Goal: Contribute content

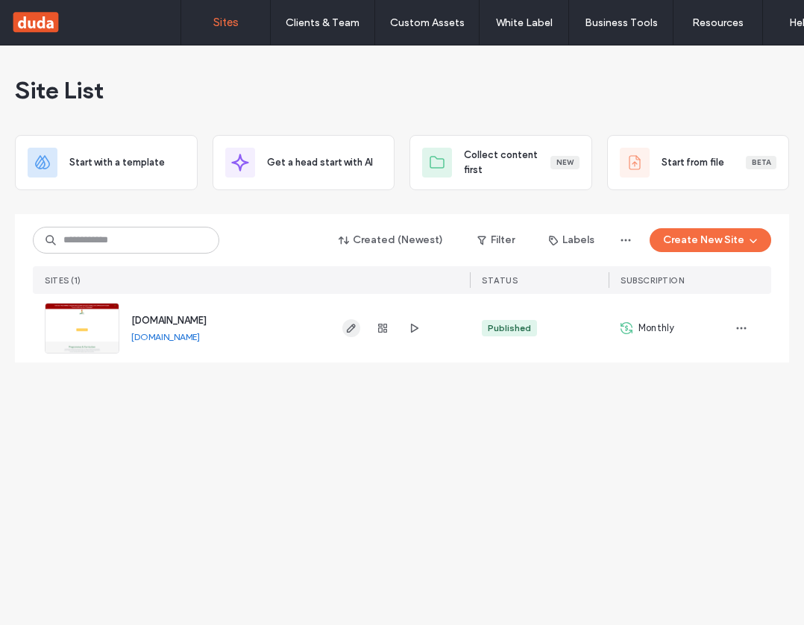
click at [347, 327] on icon "button" at bounding box center [351, 328] width 12 height 12
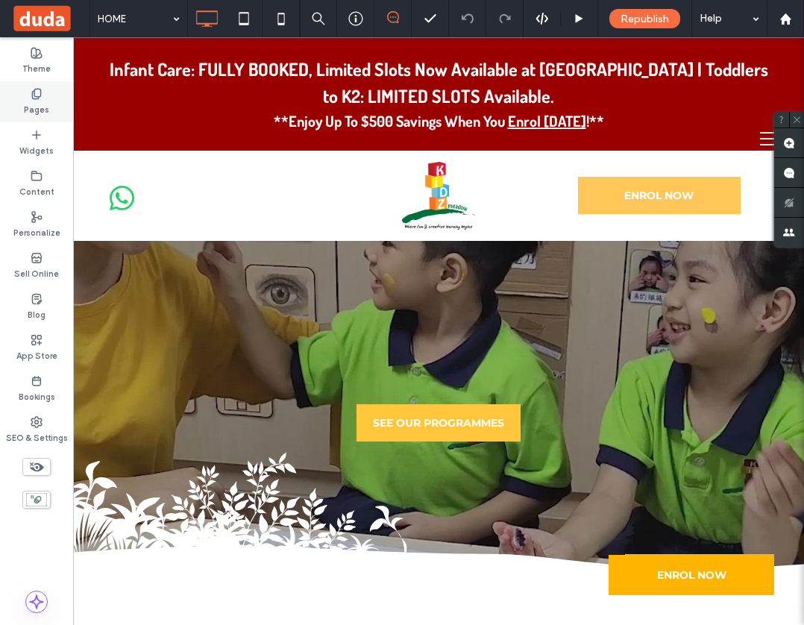
click at [41, 102] on label "Pages" at bounding box center [36, 108] width 25 height 16
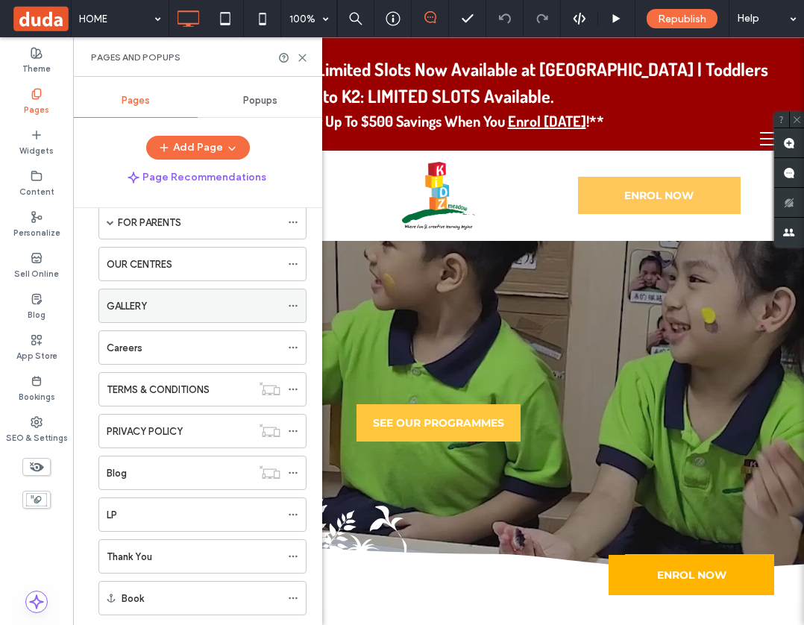
scroll to position [149, 0]
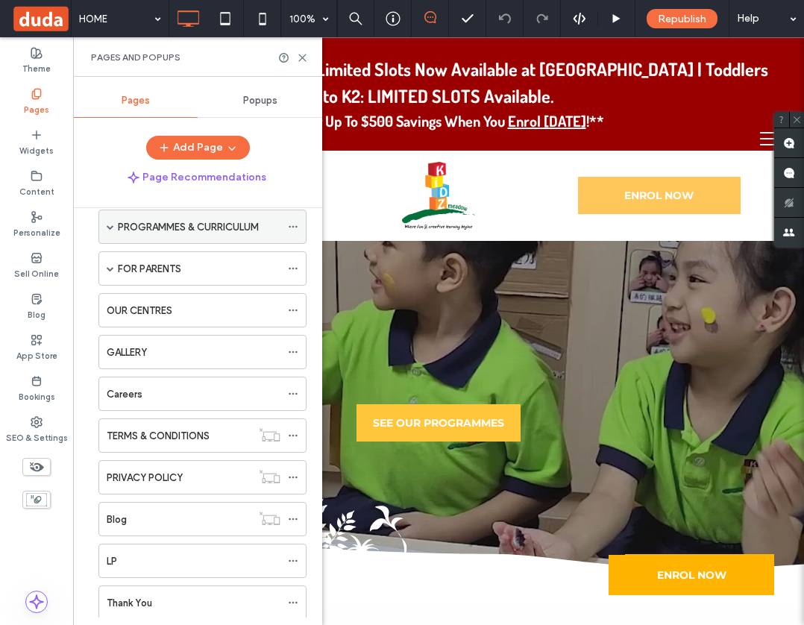
click at [107, 228] on span at bounding box center [110, 226] width 7 height 7
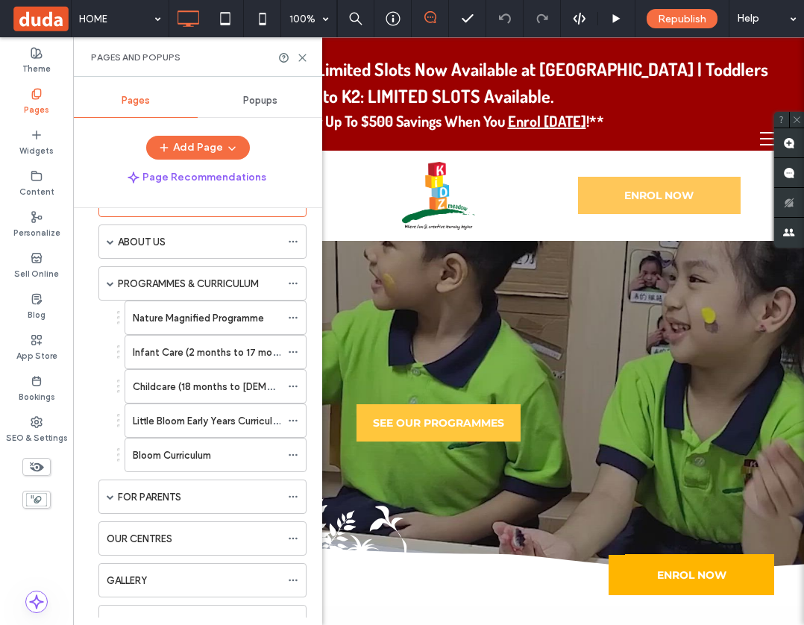
scroll to position [0, 0]
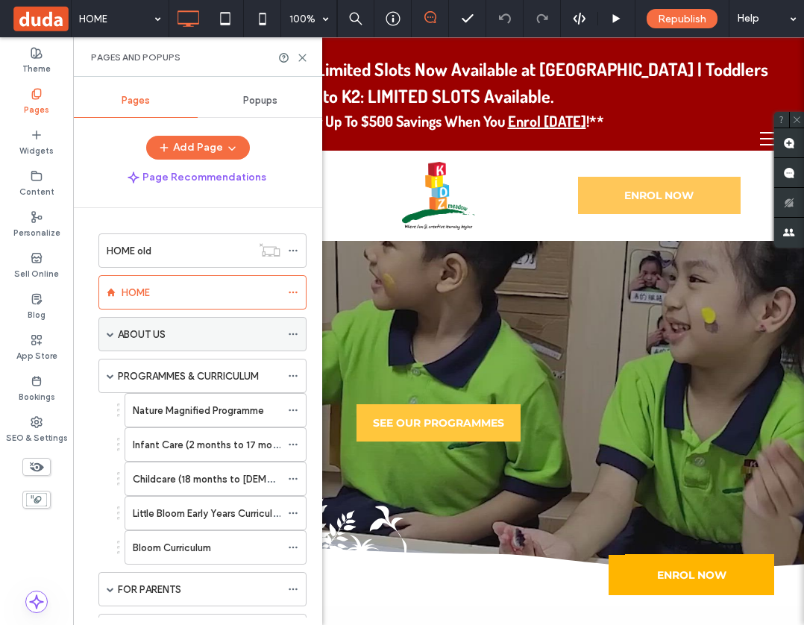
click at [113, 332] on span at bounding box center [110, 333] width 7 height 7
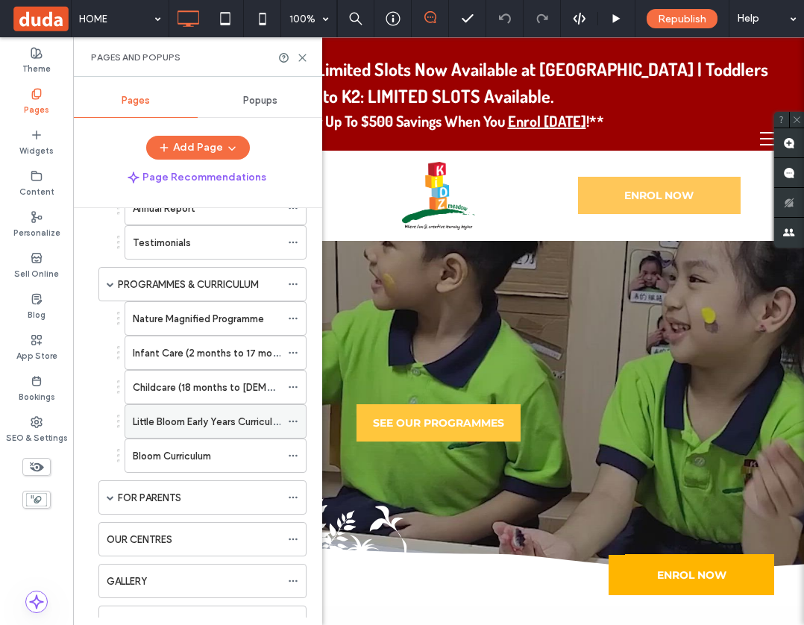
scroll to position [224, 0]
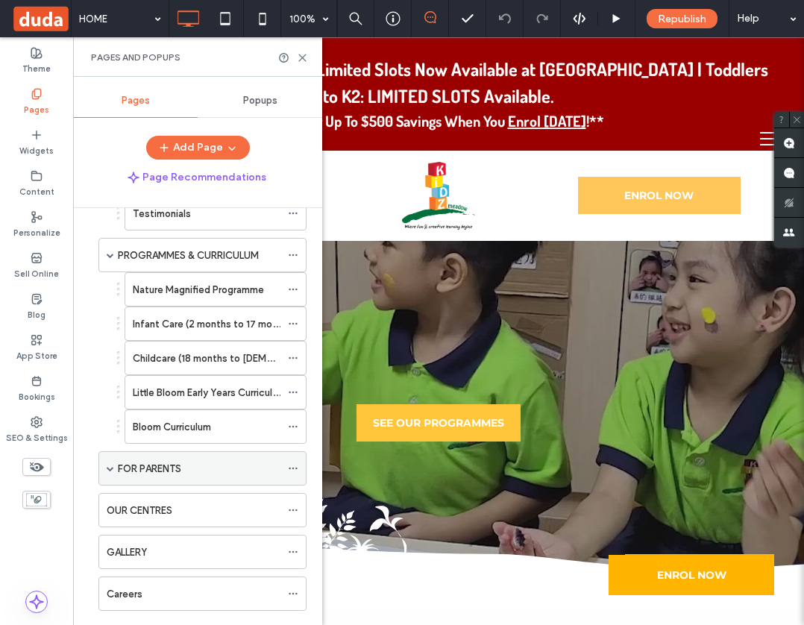
click at [111, 470] on span at bounding box center [110, 468] width 7 height 7
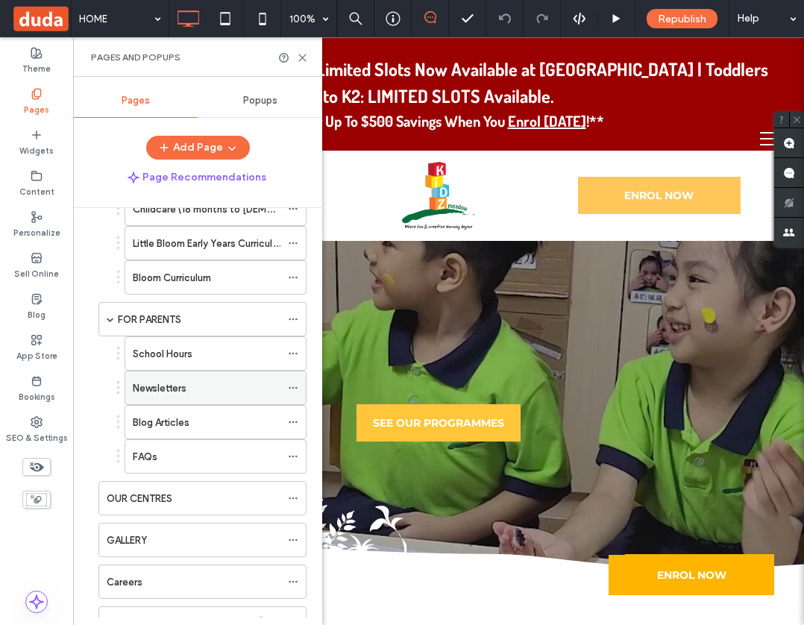
click at [163, 392] on label "Newsletters" at bounding box center [160, 388] width 54 height 26
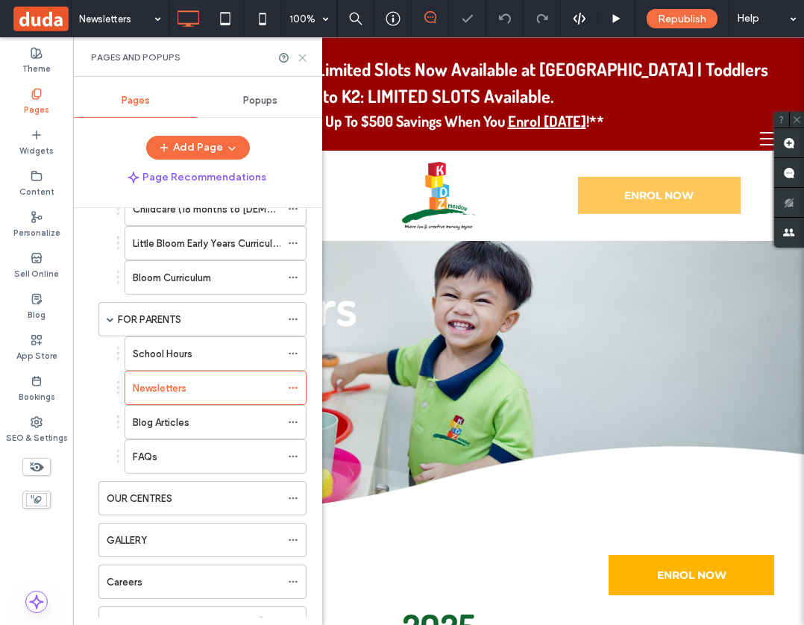
click at [302, 55] on icon at bounding box center [302, 57] width 11 height 11
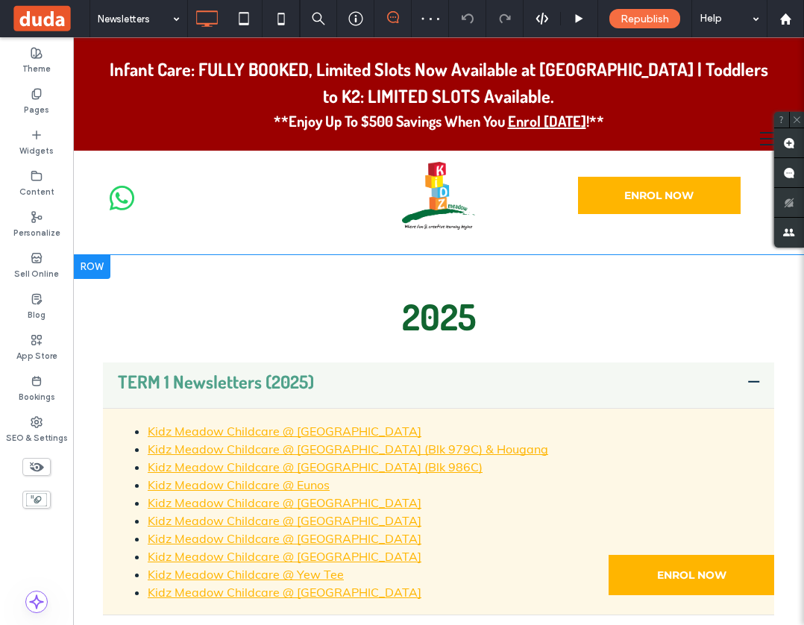
scroll to position [373, 0]
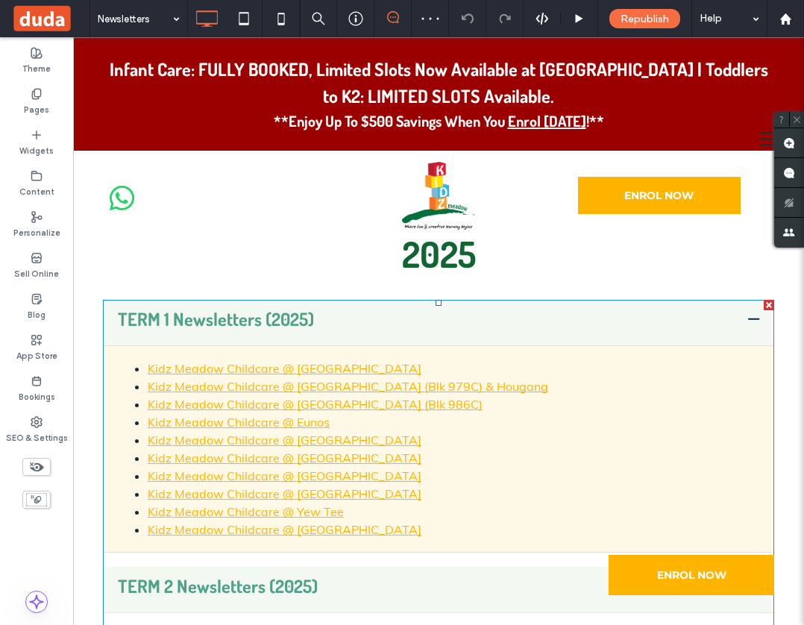
click at [297, 341] on span at bounding box center [438, 487] width 671 height 374
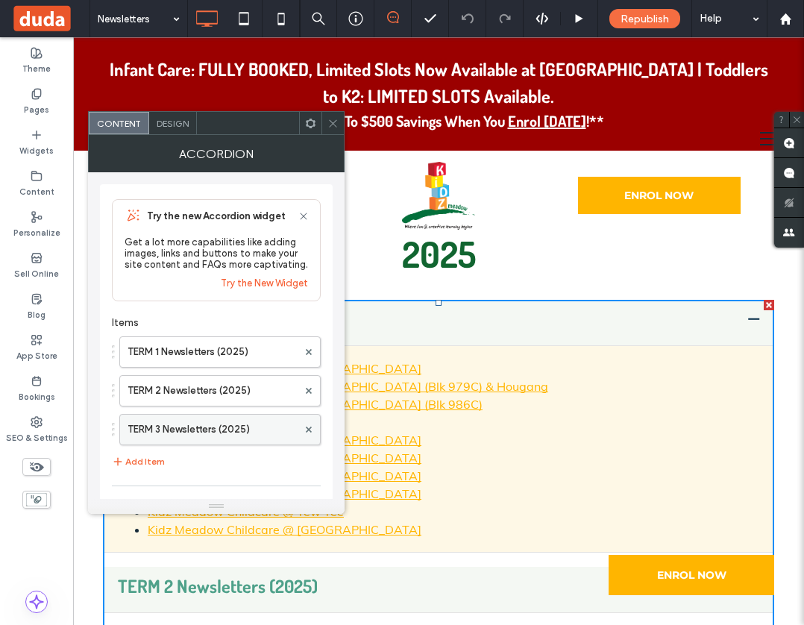
click at [180, 414] on div "TERM 3 Newsletters (2025)" at bounding box center [219, 429] width 201 height 31
click at [171, 435] on label "TERM 3 Newsletters (2025)" at bounding box center [212, 430] width 170 height 30
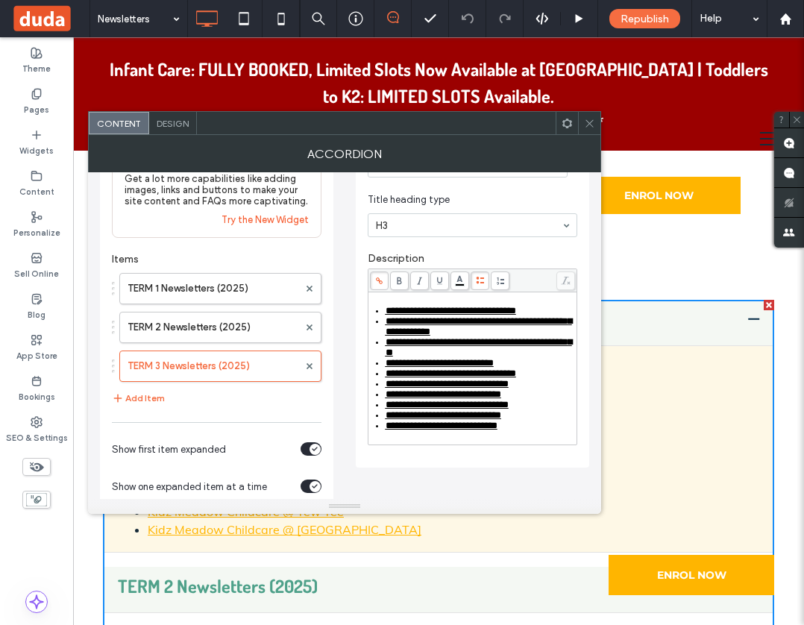
scroll to position [137, 0]
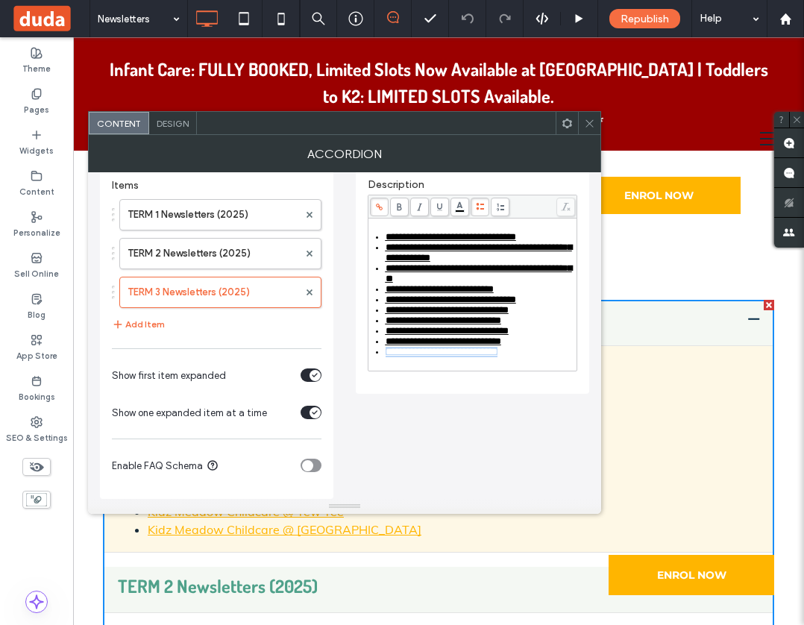
drag, startPoint x: 542, startPoint y: 365, endPoint x: 373, endPoint y: 365, distance: 169.3
click at [385, 357] on li "**********" at bounding box center [480, 352] width 190 height 10
drag, startPoint x: 544, startPoint y: 314, endPoint x: 374, endPoint y: 317, distance: 170.0
click at [385, 315] on li "**********" at bounding box center [480, 310] width 190 height 10
click at [382, 211] on icon at bounding box center [379, 207] width 8 height 8
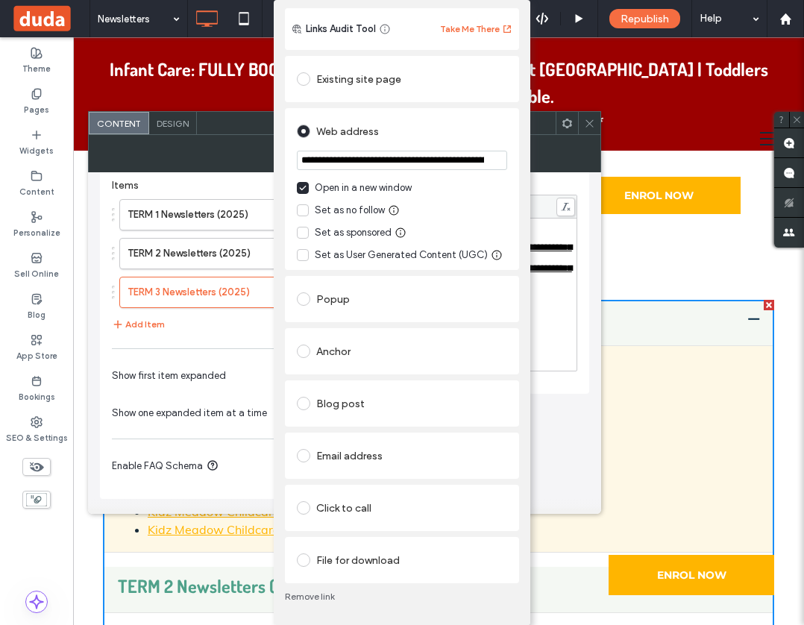
scroll to position [37, 0]
click at [327, 549] on div "File for download" at bounding box center [402, 560] width 210 height 24
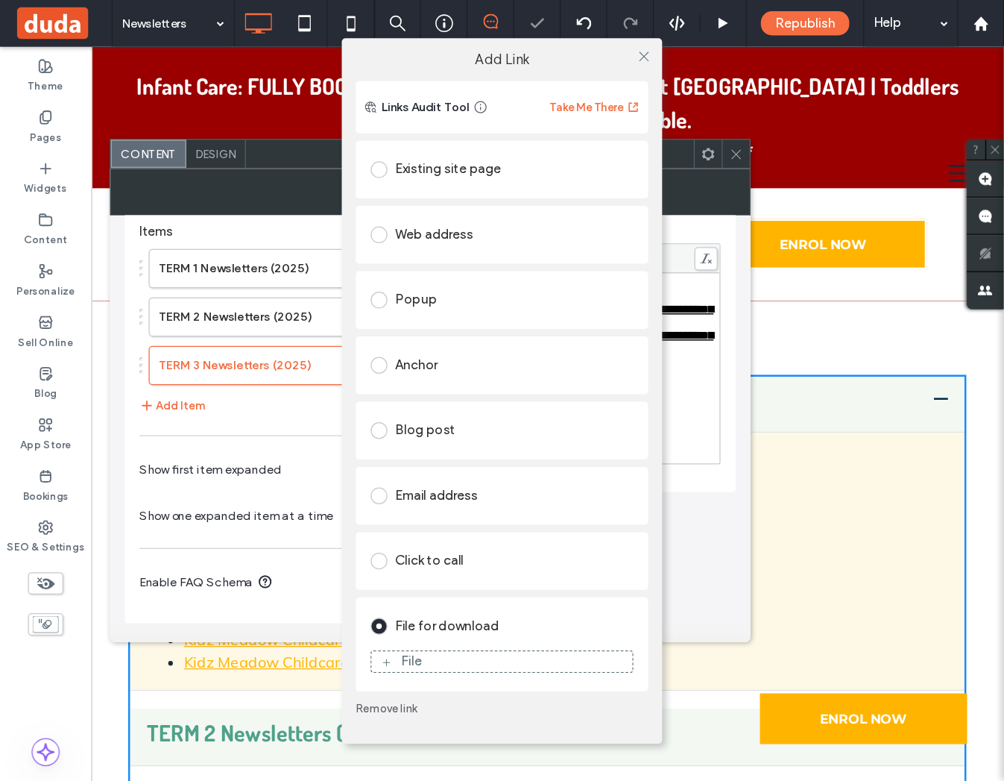
scroll to position [0, 0]
click at [341, 530] on div "File" at bounding box center [401, 529] width 209 height 13
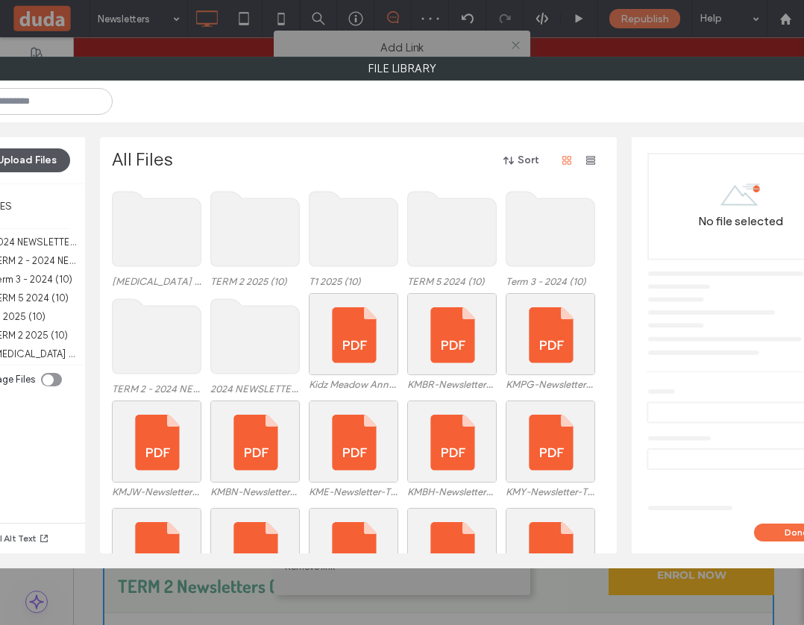
click at [50, 161] on button "Upload Files" at bounding box center [20, 160] width 100 height 24
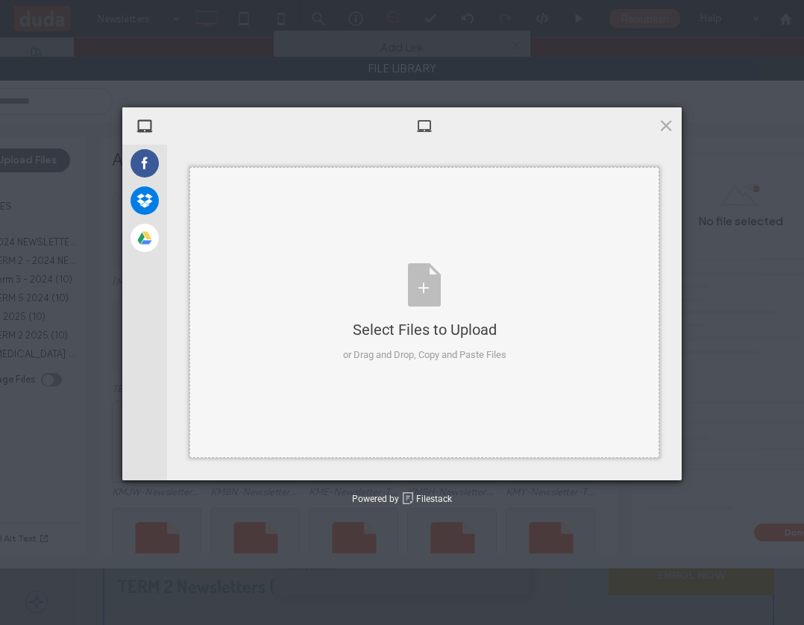
click at [333, 242] on div "Select Files to Upload or Drag and Drop, Copy and Paste Files" at bounding box center [424, 312] width 470 height 291
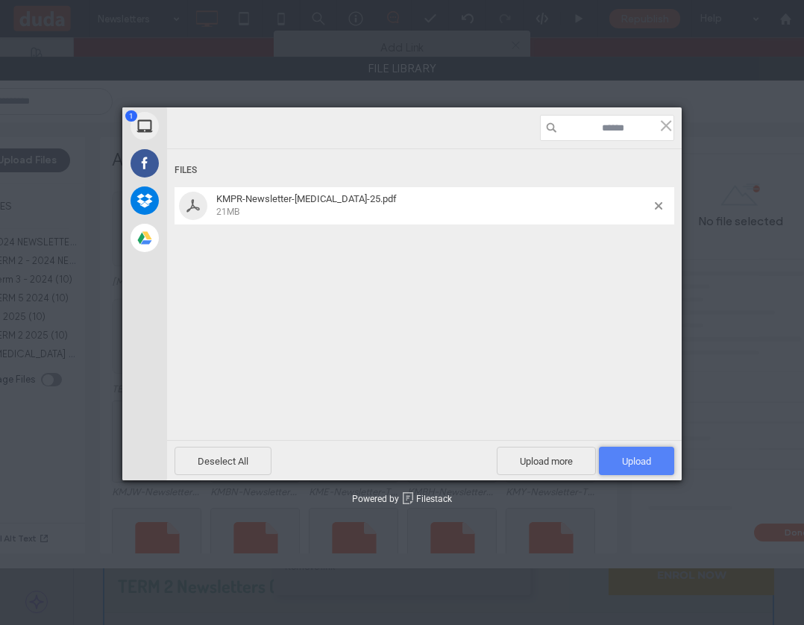
click at [612, 457] on span "Upload 1" at bounding box center [636, 461] width 75 height 28
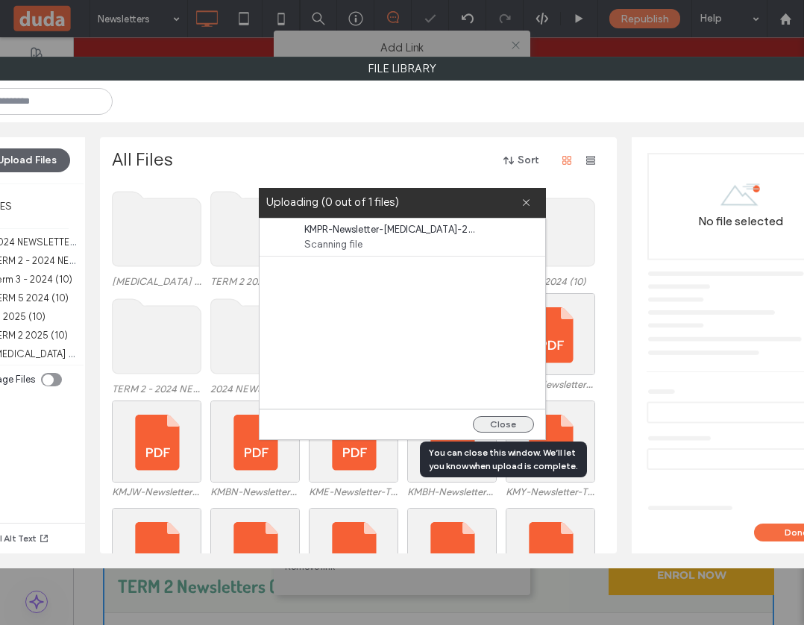
click at [503, 422] on button "Close" at bounding box center [503, 424] width 61 height 16
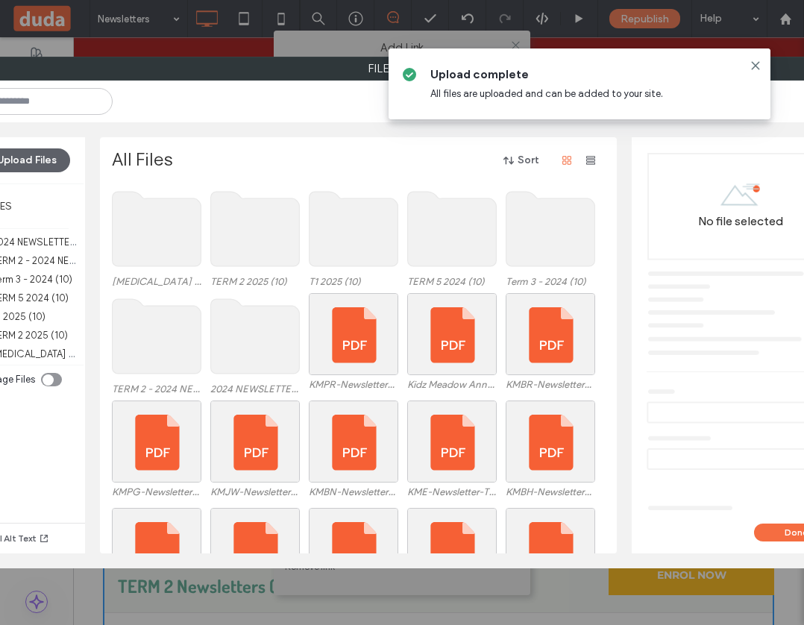
click at [140, 235] on use at bounding box center [157, 229] width 89 height 75
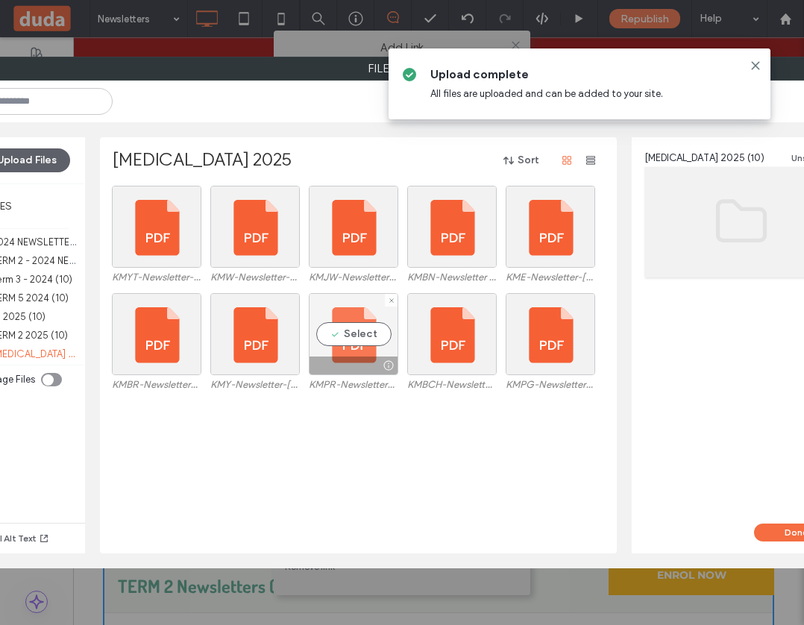
click at [345, 330] on div "Select" at bounding box center [353, 334] width 89 height 82
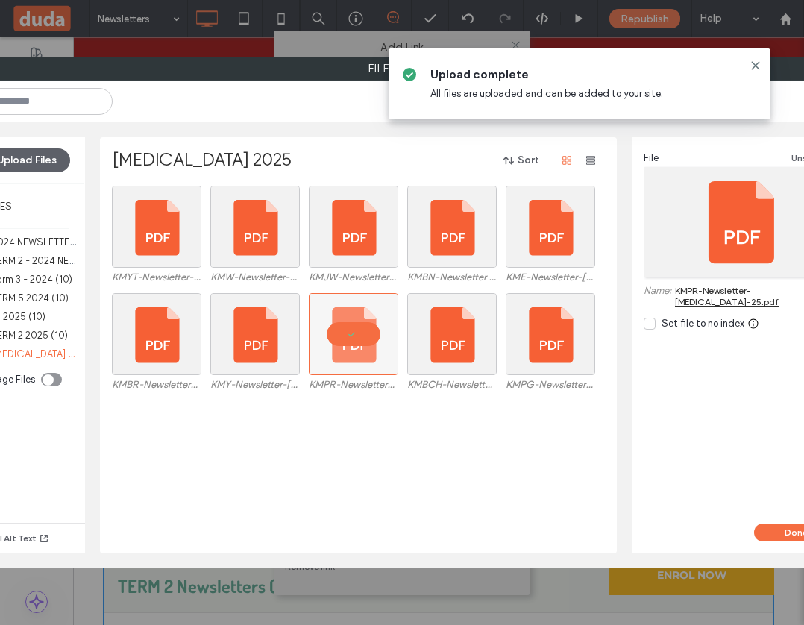
click at [694, 289] on link "KMPR-Newsletter-T3-25.pdf" at bounding box center [756, 296] width 163 height 22
click at [752, 66] on icon at bounding box center [755, 66] width 12 height 12
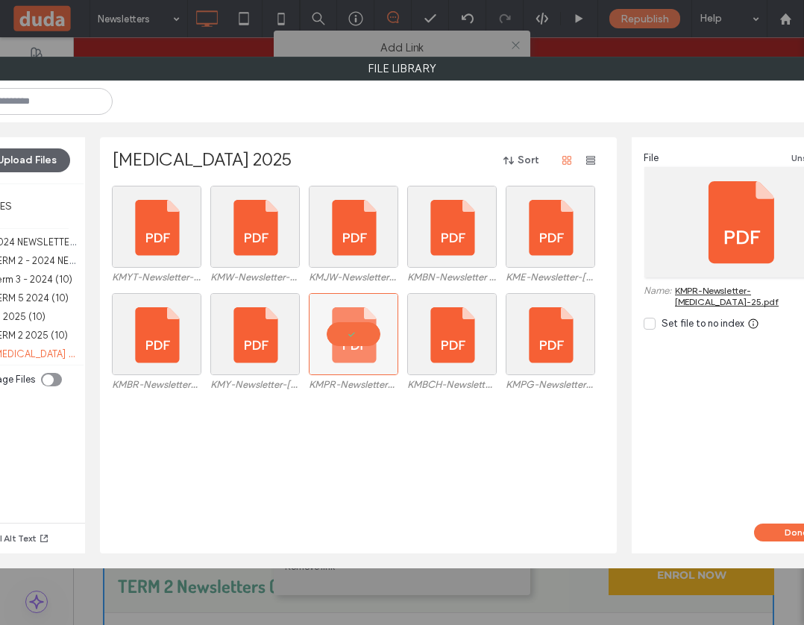
click at [686, 78] on label "File Library" at bounding box center [401, 68] width 923 height 22
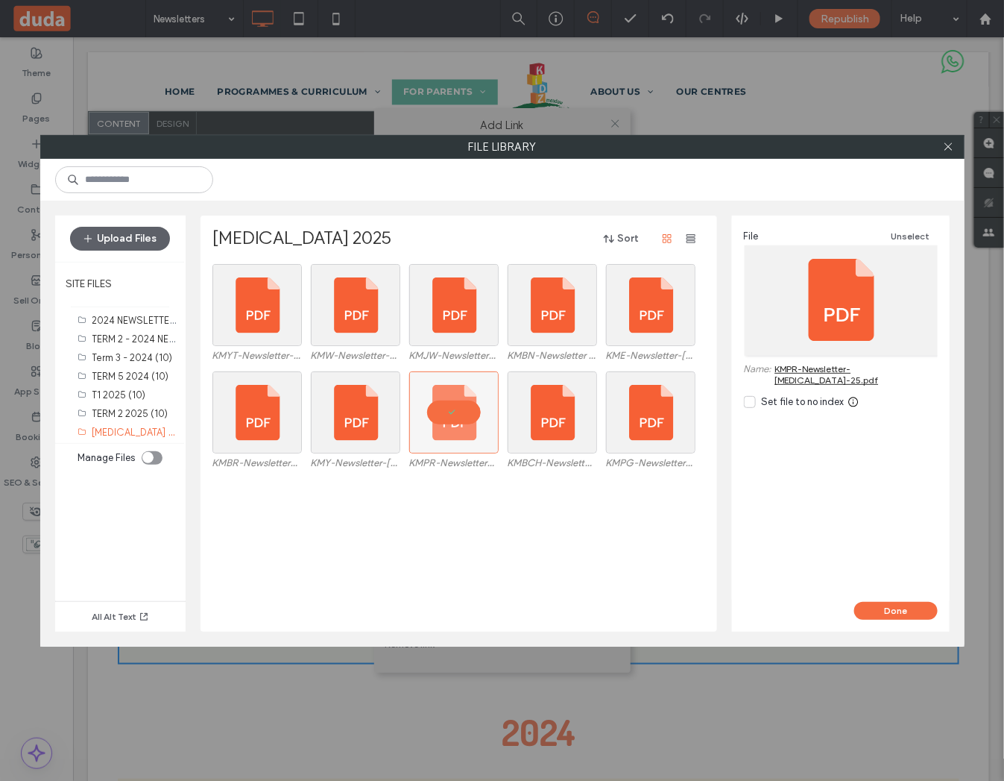
scroll to position [138, 0]
click at [803, 116] on div "File Library Upload Files SITE FILES 2024 NEWSLETTERS (10) TERM 2 - 2024 NEWSLE…" at bounding box center [502, 390] width 1004 height 781
click at [803, 146] on icon at bounding box center [948, 146] width 11 height 11
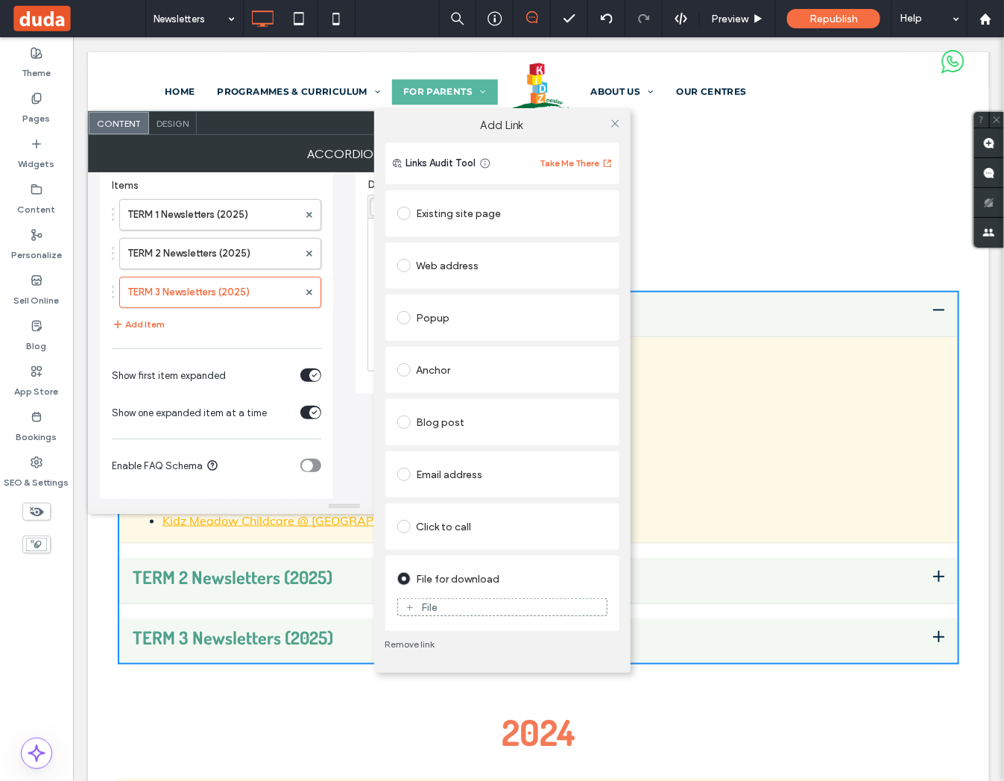
click at [456, 266] on div "Web address" at bounding box center [502, 266] width 210 height 24
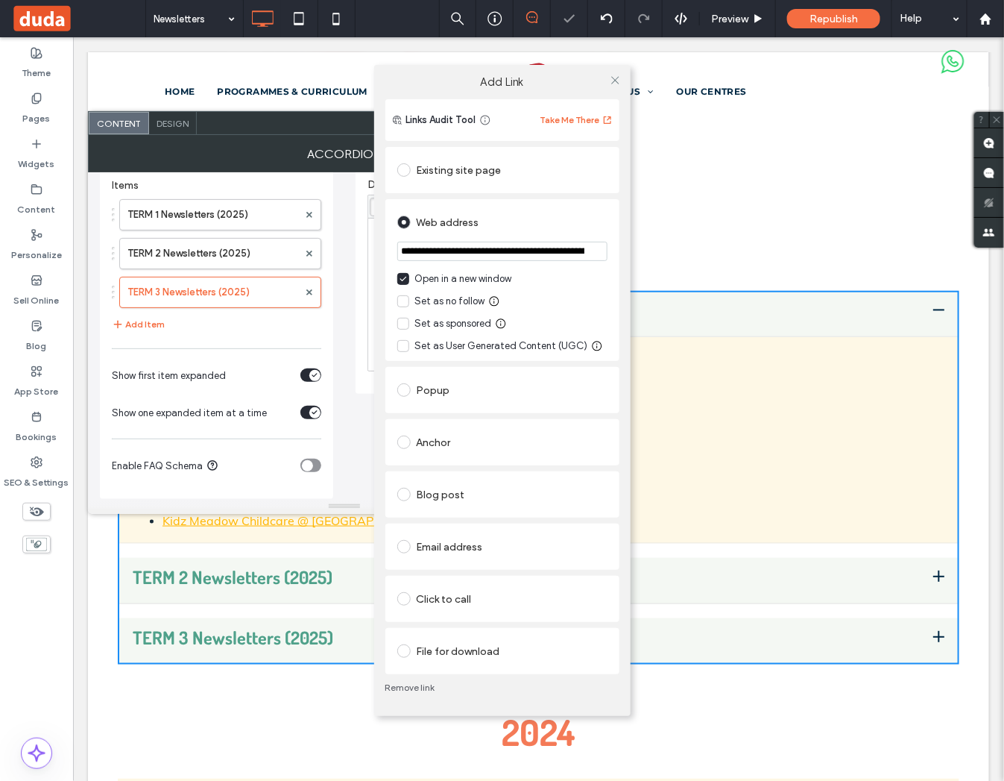
click at [466, 254] on input "**********" at bounding box center [502, 251] width 210 height 19
click at [616, 77] on icon at bounding box center [615, 80] width 11 height 11
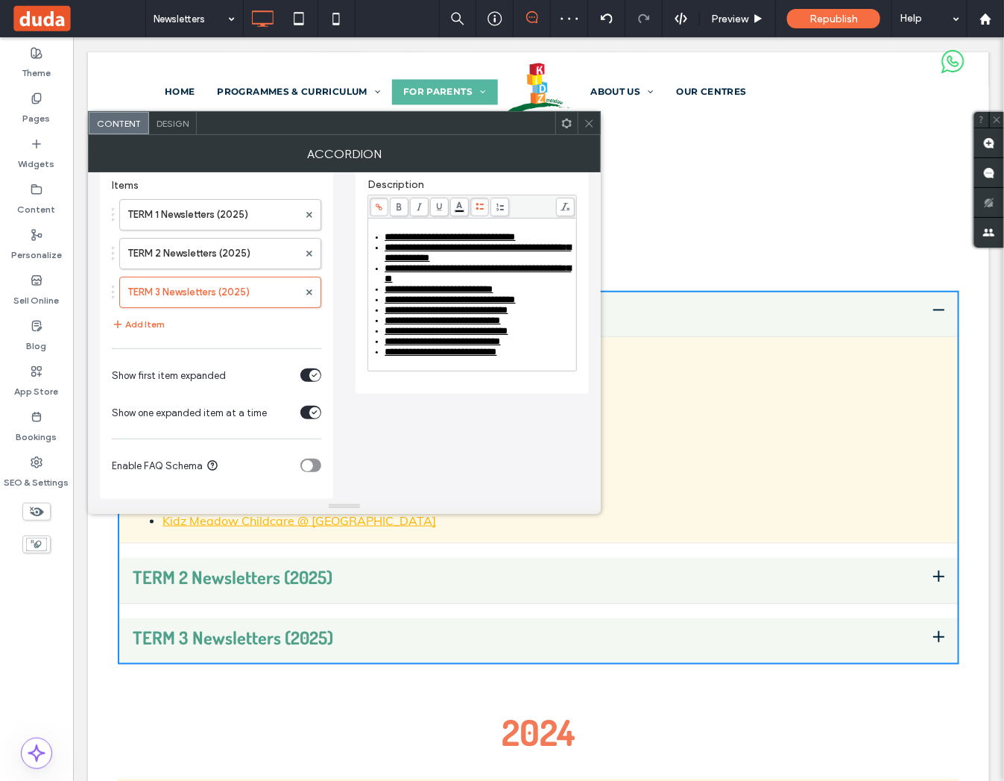
drag, startPoint x: 581, startPoint y: 46, endPoint x: 593, endPoint y: 124, distance: 78.5
click at [593, 124] on icon at bounding box center [589, 123] width 11 height 11
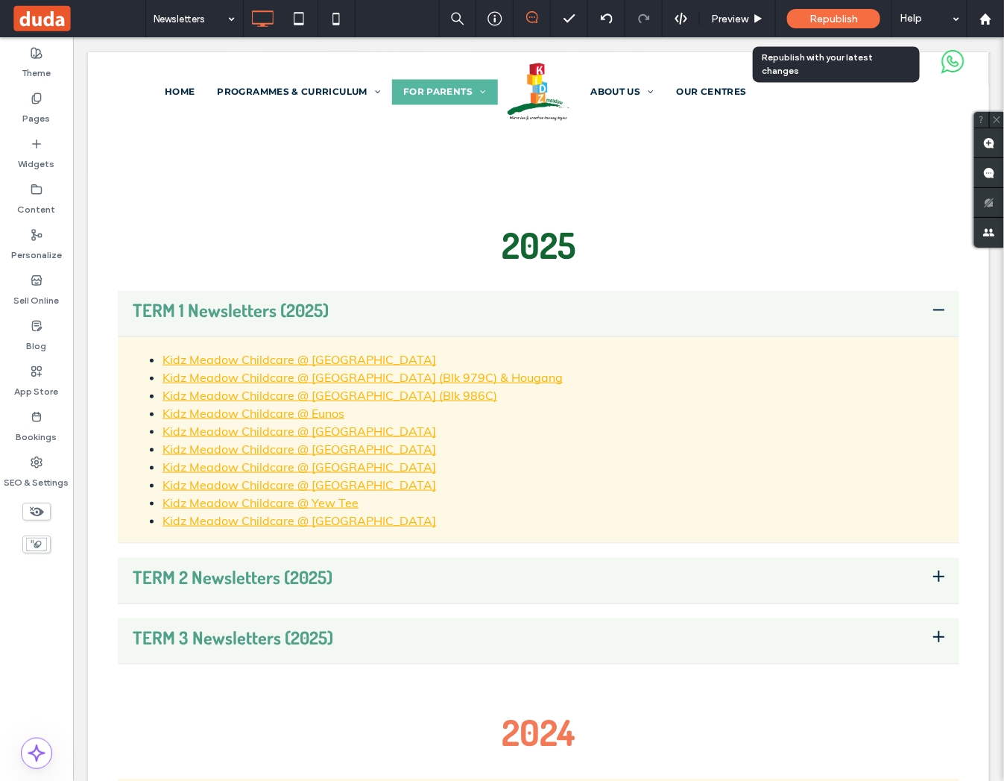
click at [803, 21] on span "Republish" at bounding box center [834, 19] width 48 height 13
